Goal: Information Seeking & Learning: Find specific fact

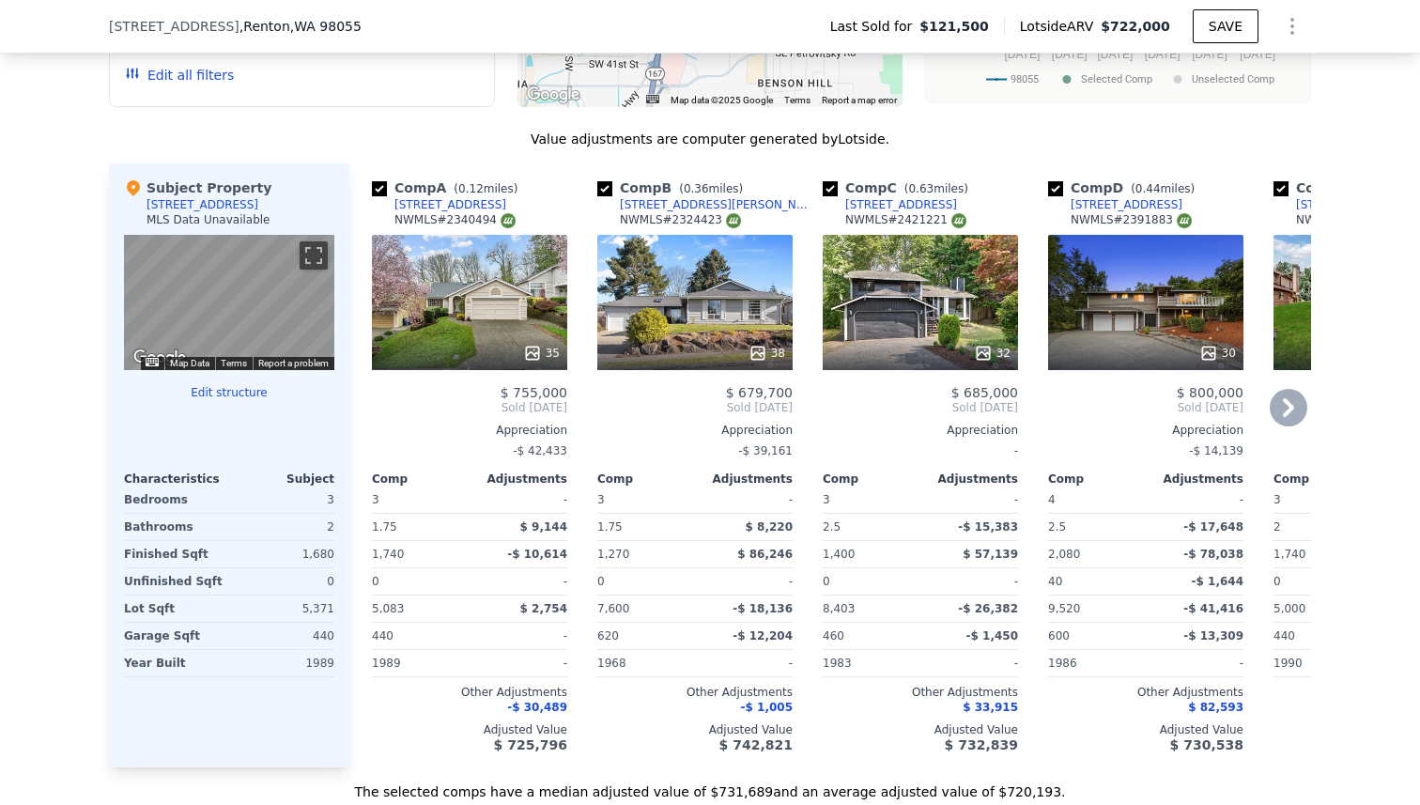
scroll to position [1842, 0]
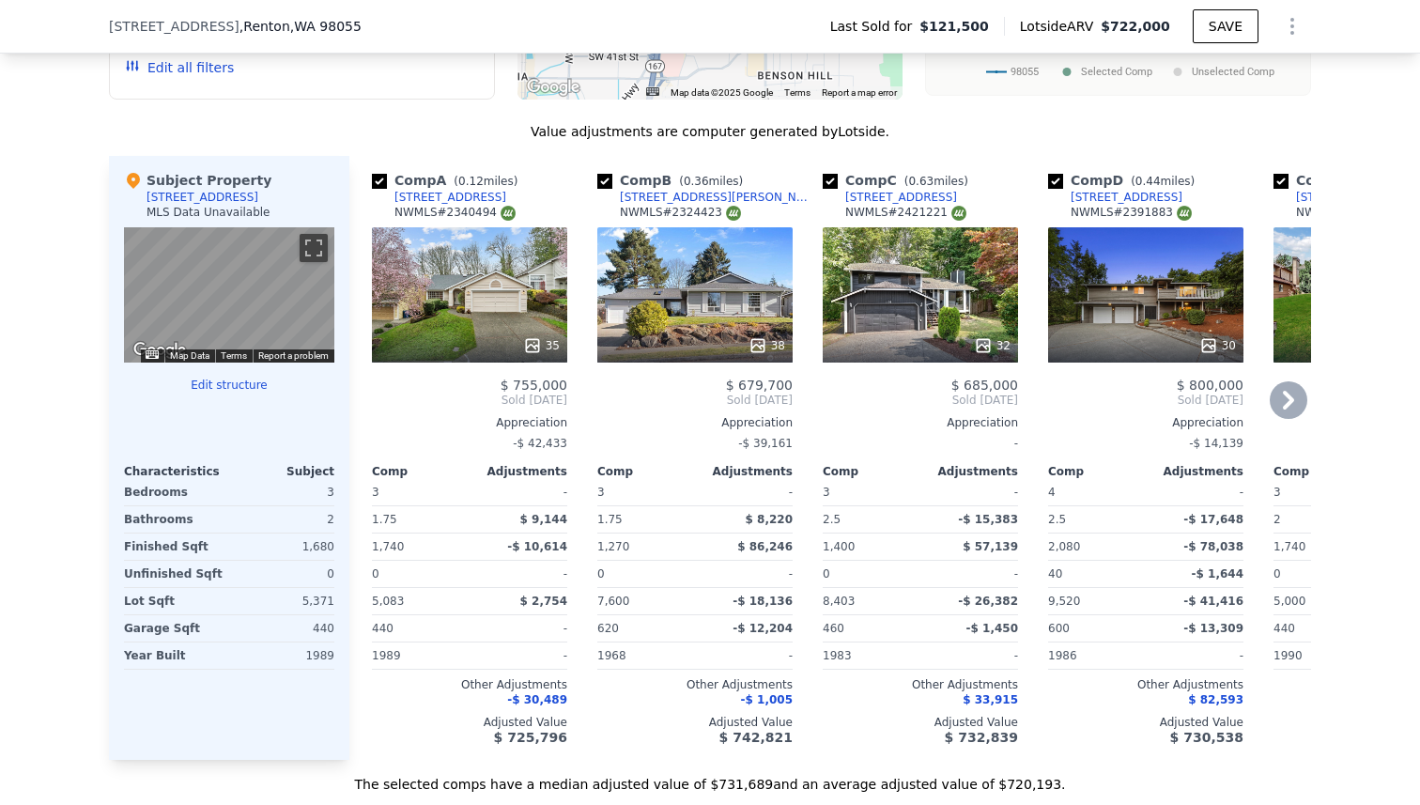
click at [826, 181] on input "checkbox" at bounding box center [830, 181] width 15 height 15
checkbox input "false"
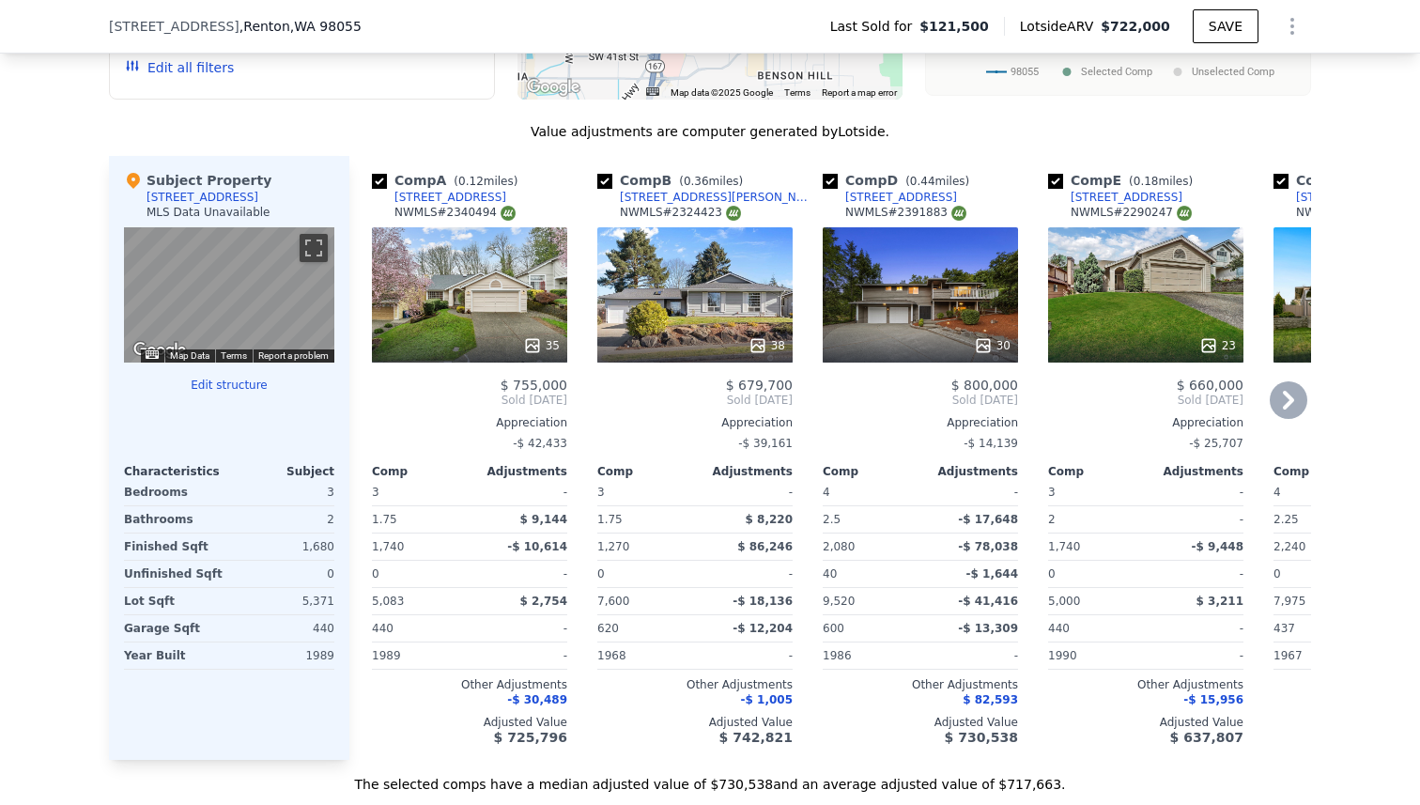
click at [831, 181] on input "checkbox" at bounding box center [830, 181] width 15 height 15
checkbox input "false"
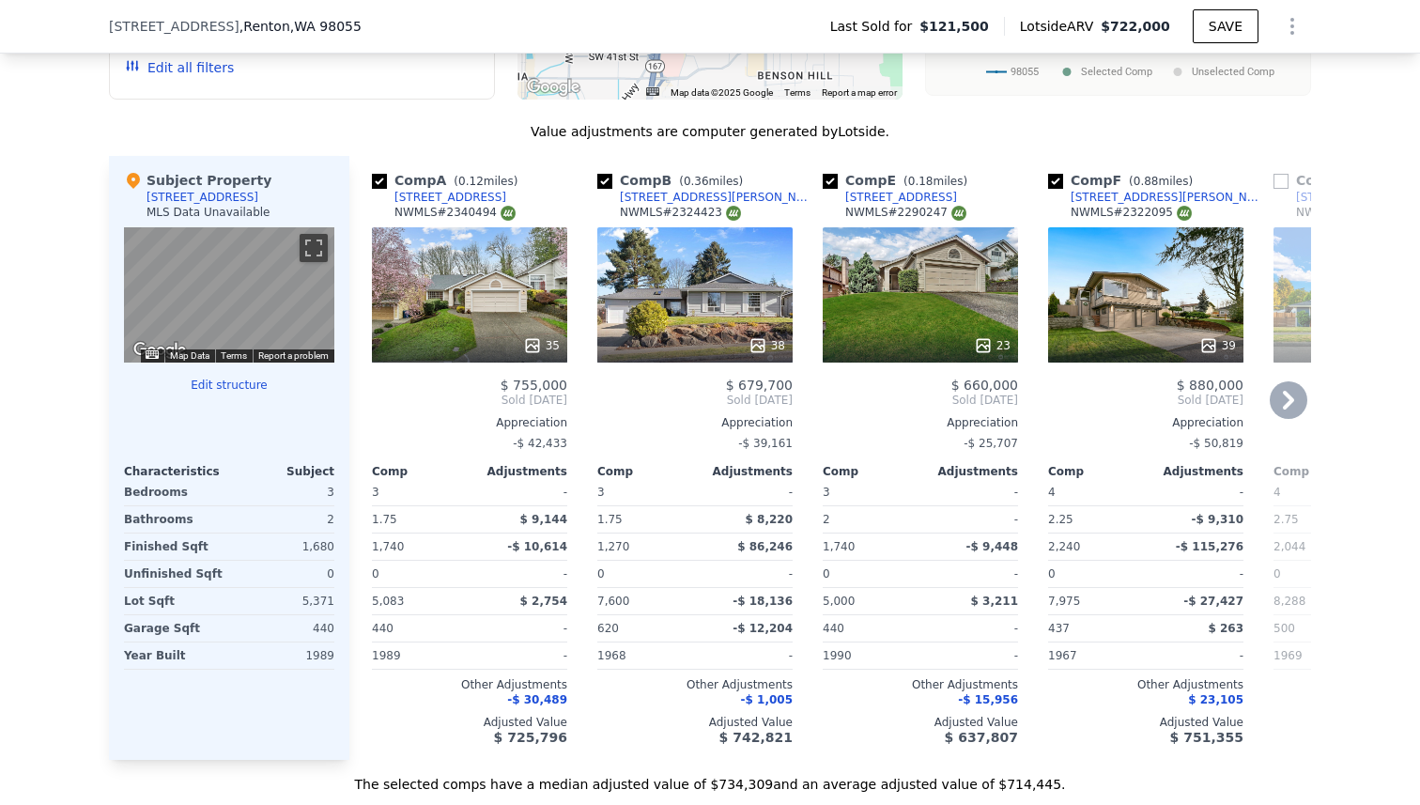
click at [1057, 179] on input "checkbox" at bounding box center [1055, 181] width 15 height 15
checkbox input "false"
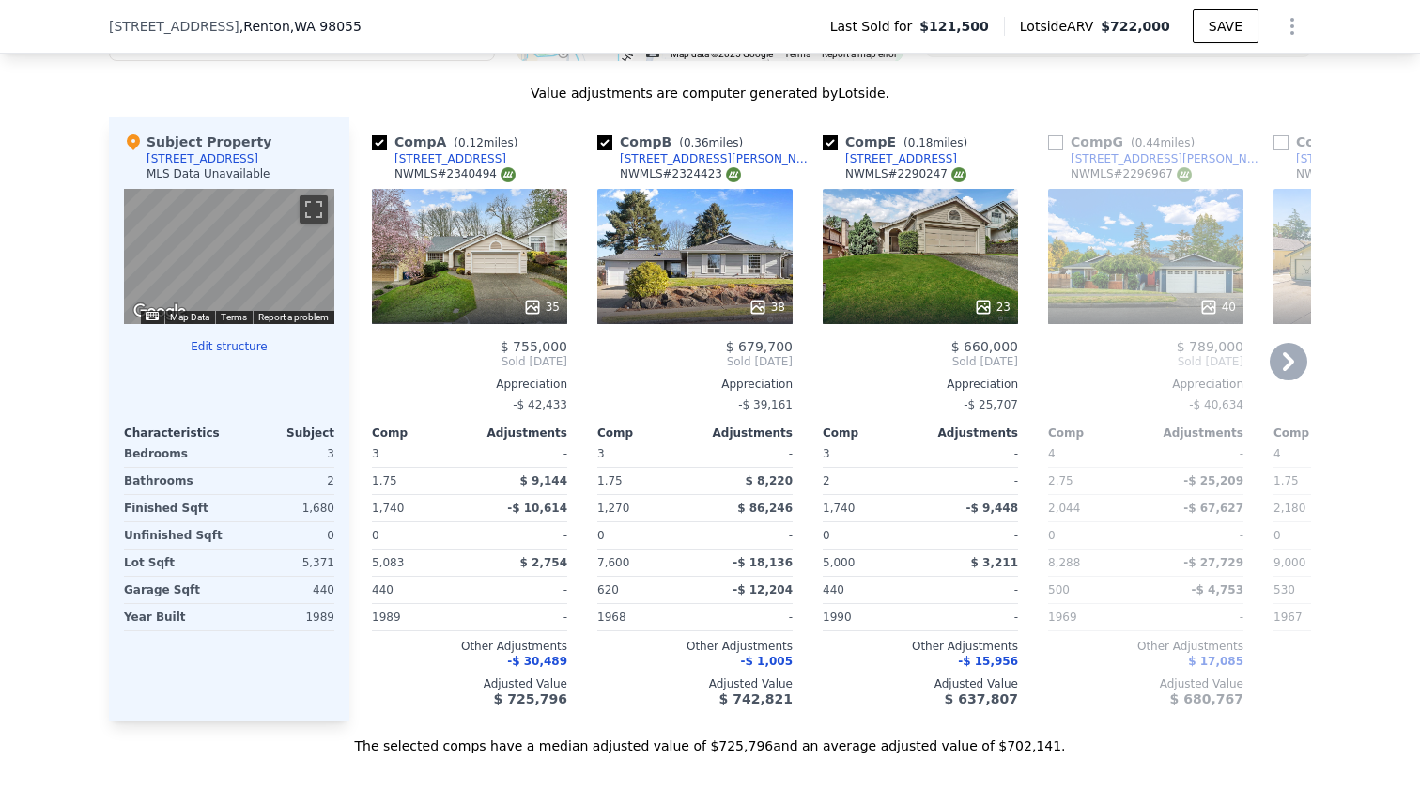
scroll to position [1871, 0]
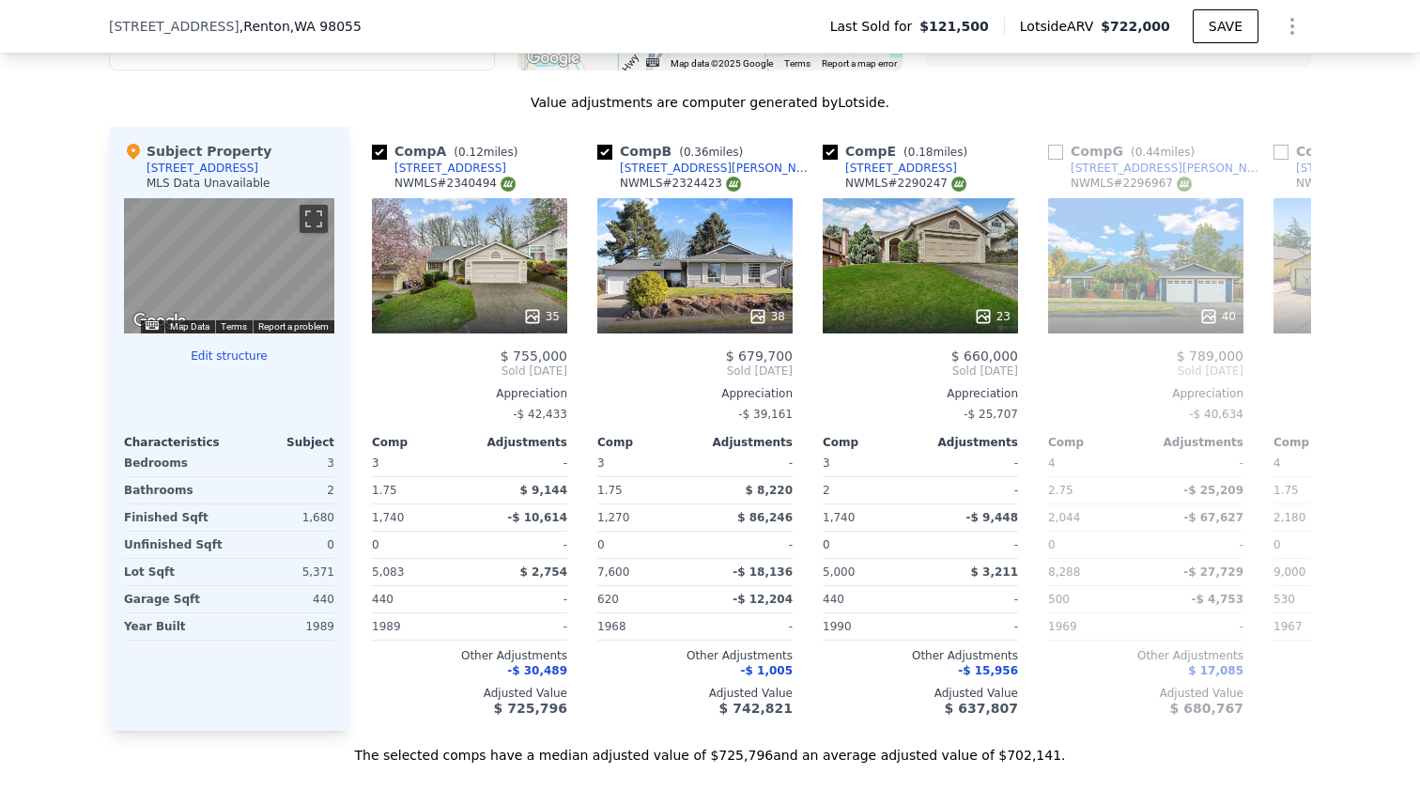
checkbox input "true"
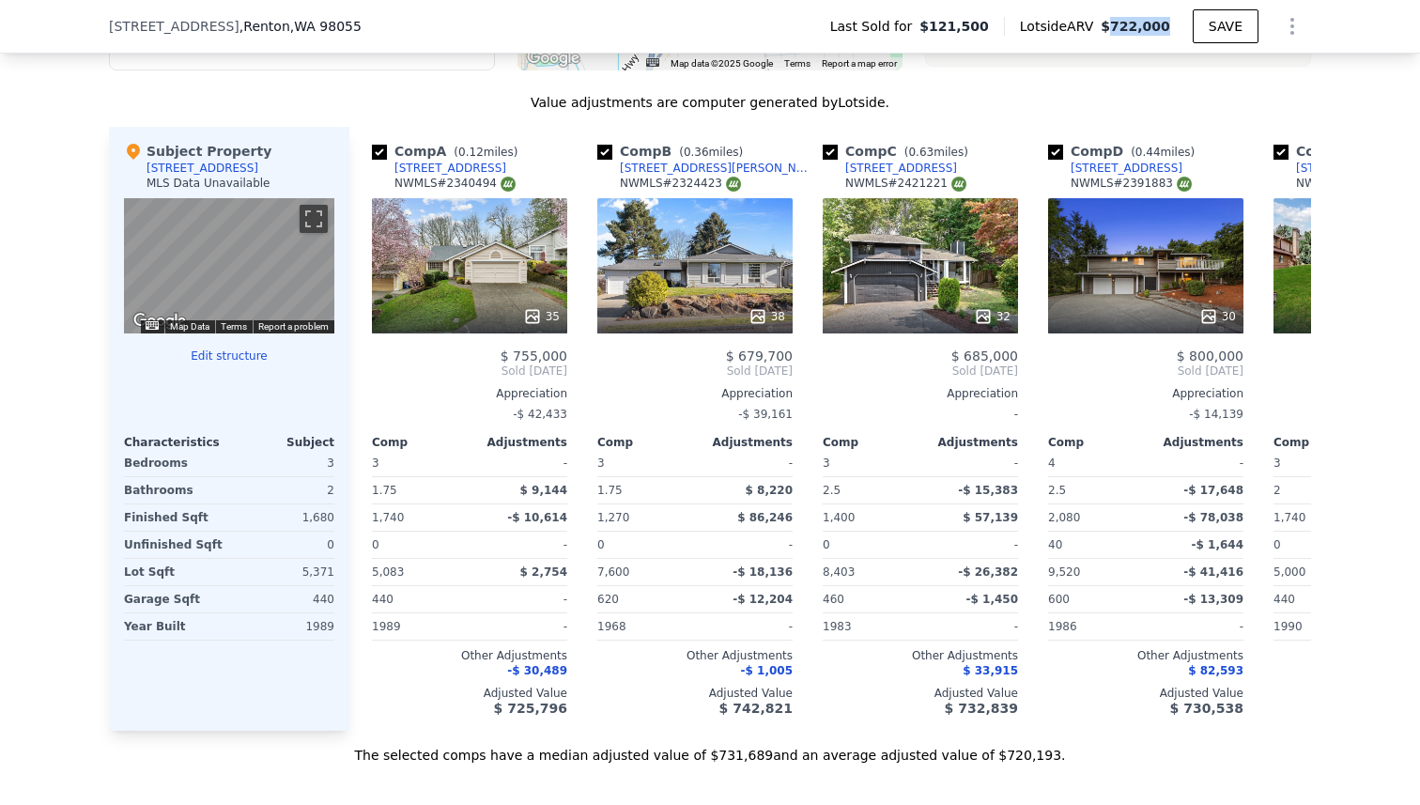
drag, startPoint x: 1116, startPoint y: 25, endPoint x: 1181, endPoint y: 24, distance: 64.8
click at [1181, 24] on div "Lotside ARV $722,000" at bounding box center [1098, 26] width 189 height 19
drag, startPoint x: 1181, startPoint y: 24, endPoint x: 1113, endPoint y: 23, distance: 67.6
click at [1113, 23] on div "Lotside ARV $722,000" at bounding box center [1098, 26] width 189 height 19
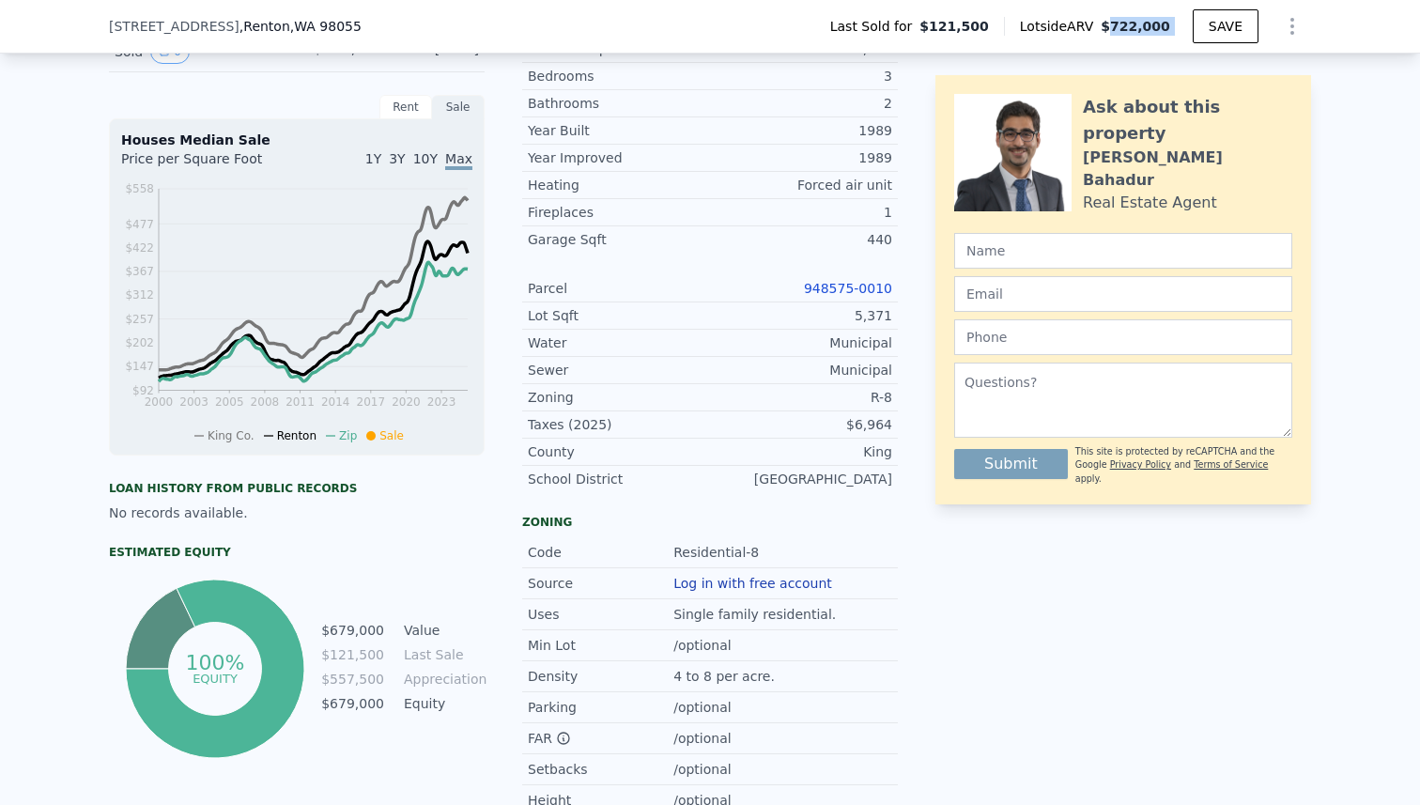
scroll to position [7, 0]
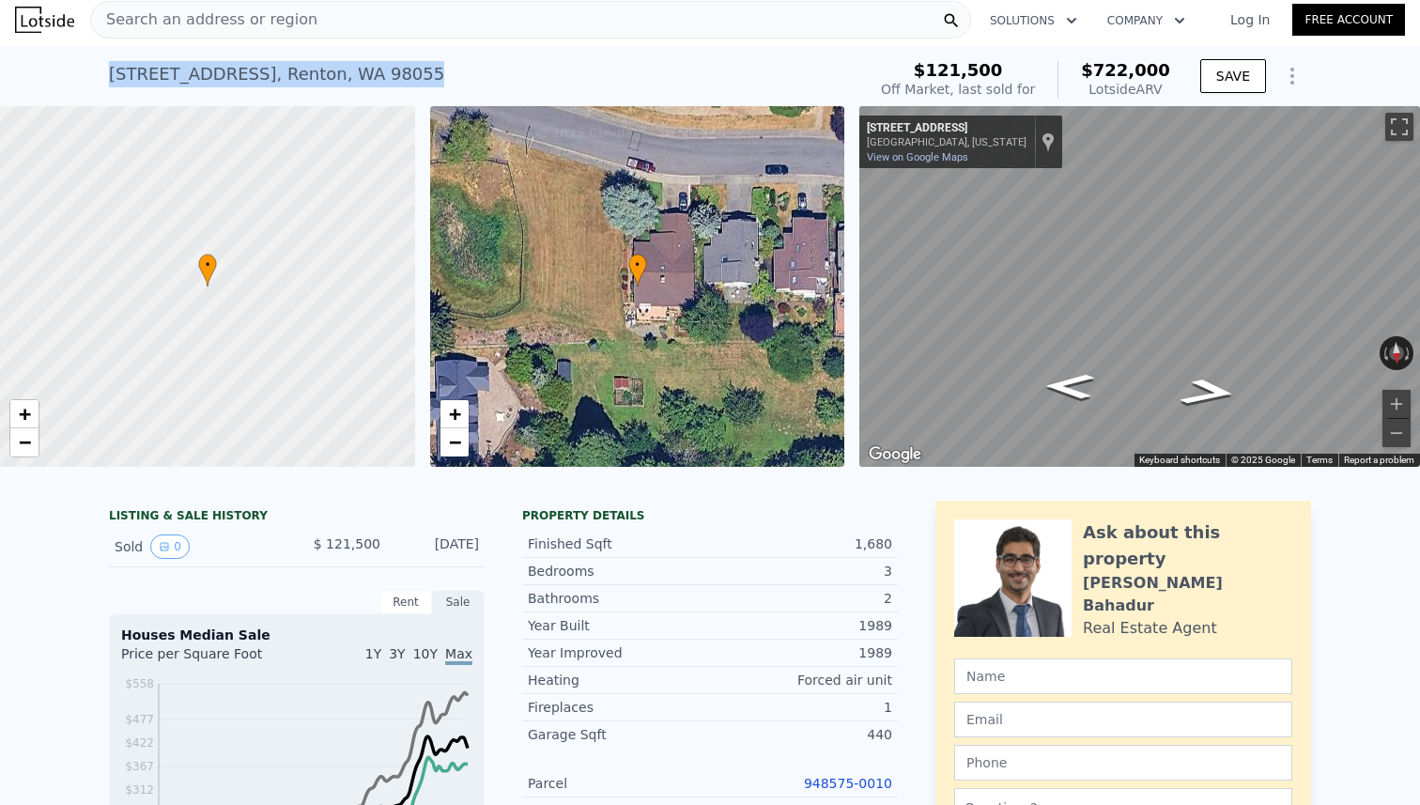
drag, startPoint x: 384, startPoint y: 78, endPoint x: 84, endPoint y: 78, distance: 300.5
click at [84, 78] on div "[STREET_ADDRESS] Sold [DATE] for $121,500 (~ARV $722k ) $121,500 Off Market, la…" at bounding box center [710, 76] width 1420 height 60
copy div "[STREET_ADDRESS]"
